Goal: Contribute content

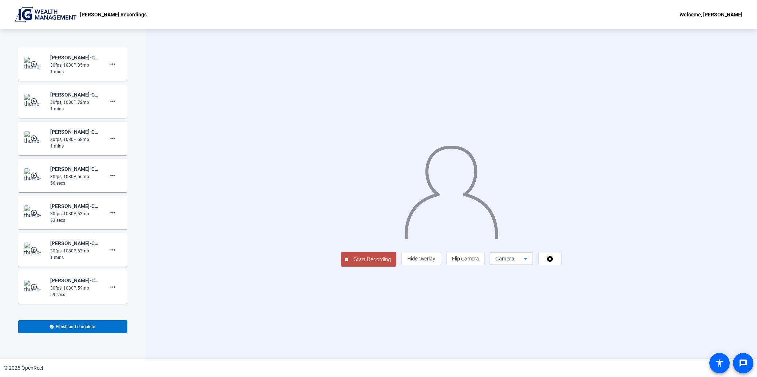
click at [514, 261] on span "Camera" at bounding box center [504, 258] width 19 height 6
click at [598, 323] on span "Camera" at bounding box center [592, 324] width 16 height 9
click at [561, 267] on span at bounding box center [549, 258] width 23 height 17
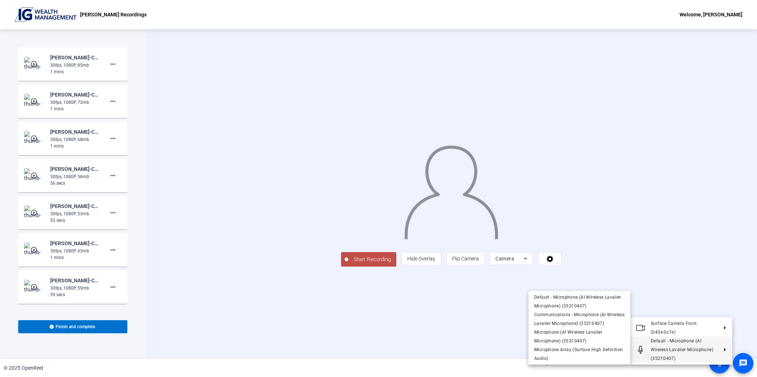
click at [653, 341] on span "Default - Microphone (AI Wireless Lavalier Microphone) (352f:0407)" at bounding box center [681, 349] width 63 height 23
click at [567, 300] on span "Default - Microphone (AI Wireless Lavalier Microphone) (352f:0407)" at bounding box center [579, 300] width 90 height 17
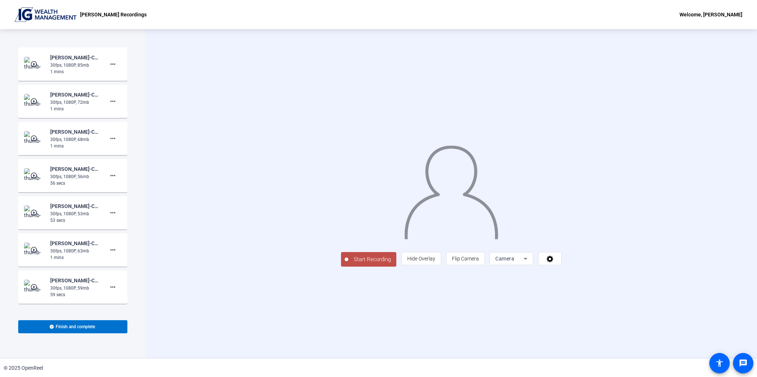
click at [226, 62] on div "Start Recording person Hide Overlay flip Flip Camera Camera" at bounding box center [451, 193] width 611 height 329
click at [348, 263] on span "Start Recording" at bounding box center [372, 259] width 48 height 8
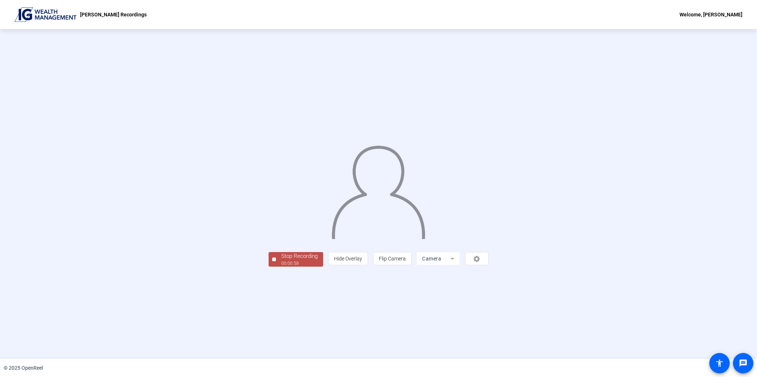
click at [281, 260] on div "Stop Recording" at bounding box center [299, 256] width 36 height 8
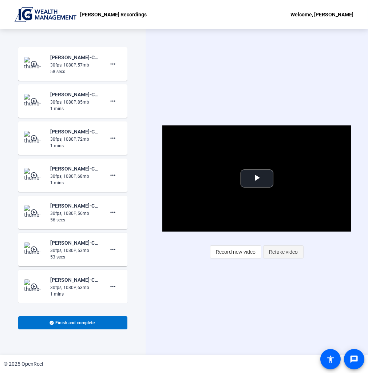
click at [288, 251] on span "Retake video" at bounding box center [283, 252] width 29 height 14
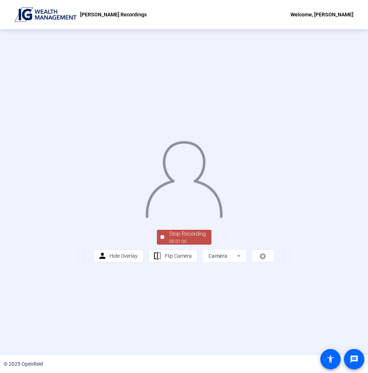
click at [177, 238] on div "Stop Recording" at bounding box center [188, 234] width 36 height 8
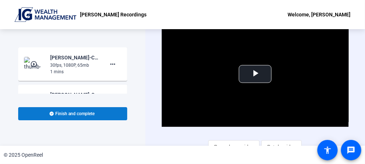
click at [84, 112] on span "Finish and complete" at bounding box center [75, 114] width 39 height 6
